Goal: Task Accomplishment & Management: Use online tool/utility

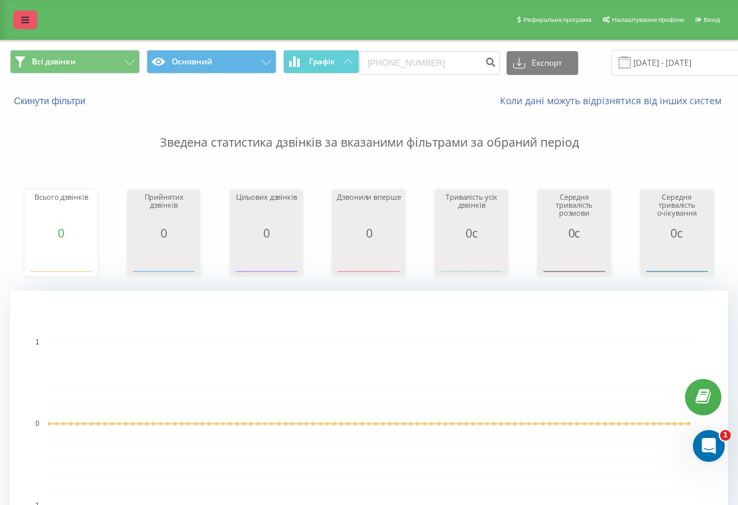
scroll to position [0, 29]
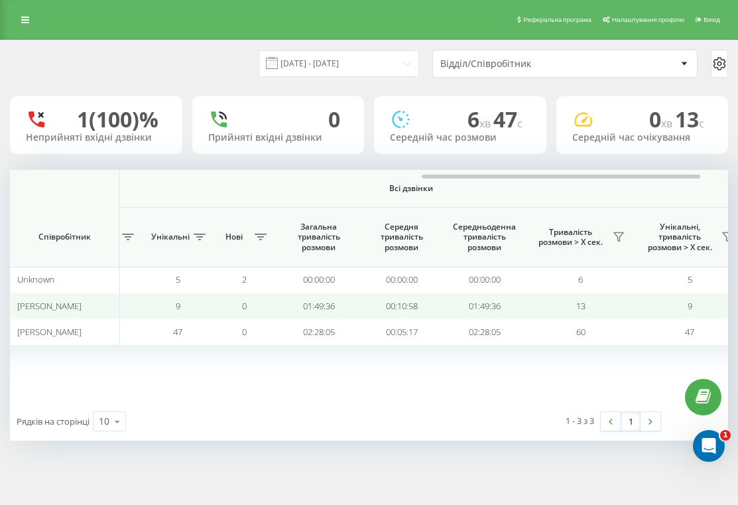
scroll to position [0, 1132]
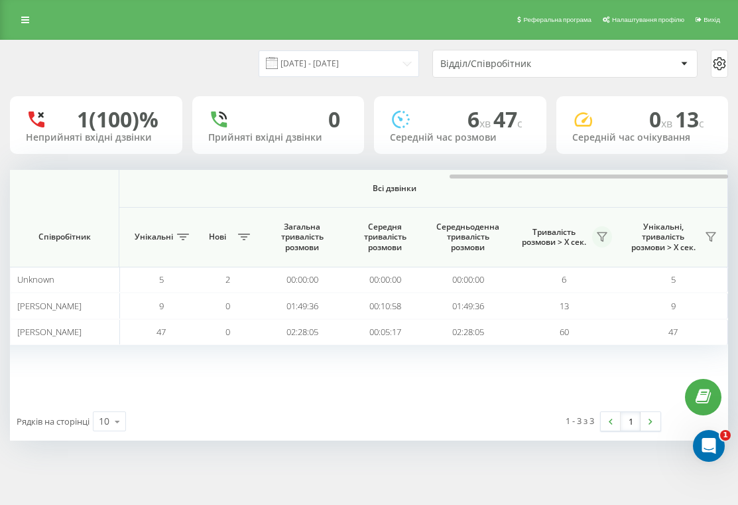
click at [605, 241] on icon at bounding box center [602, 236] width 11 height 11
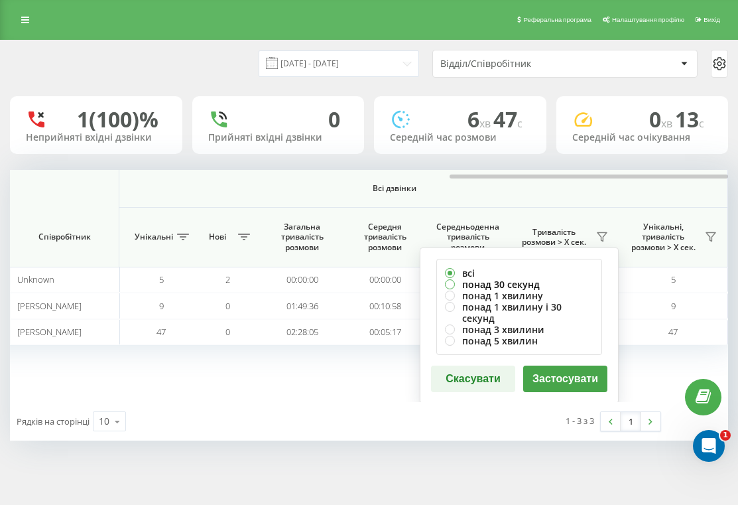
click at [542, 285] on label "понад 30 секунд" at bounding box center [519, 283] width 149 height 11
radio input "true"
click at [547, 365] on button "Застосувати" at bounding box center [565, 378] width 84 height 27
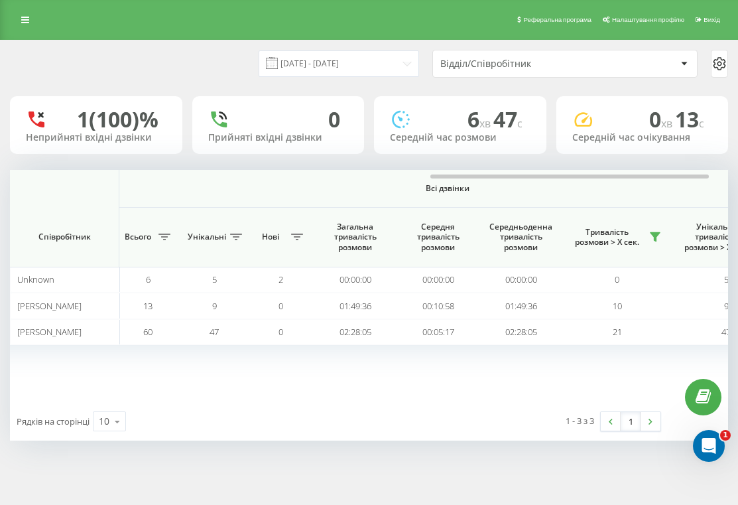
scroll to position [0, 1083]
